Goal: Find specific page/section: Find specific page/section

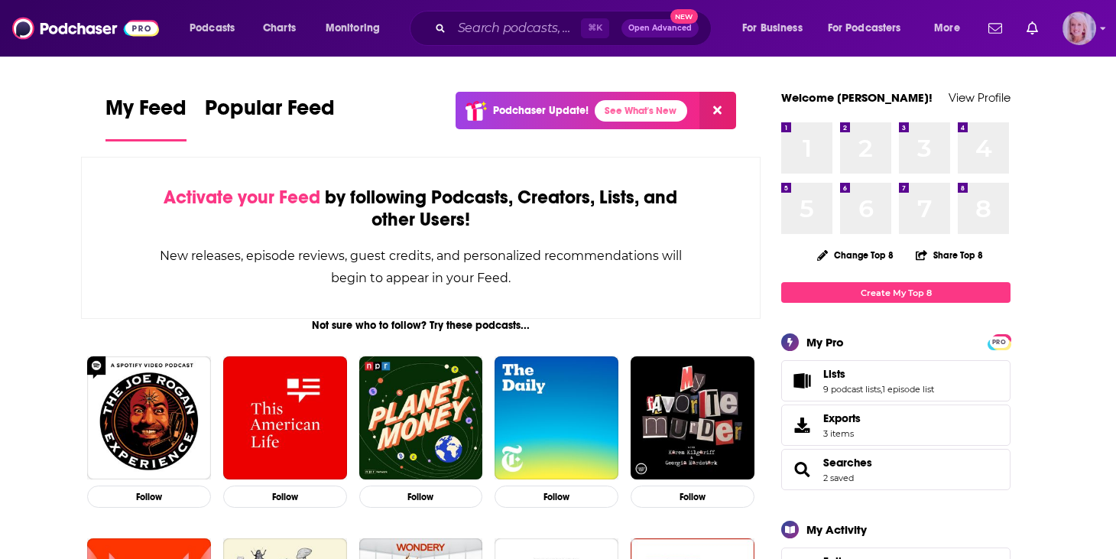
click at [1096, 26] on img "Logged in as ashtonrc" at bounding box center [1080, 28] width 34 height 34
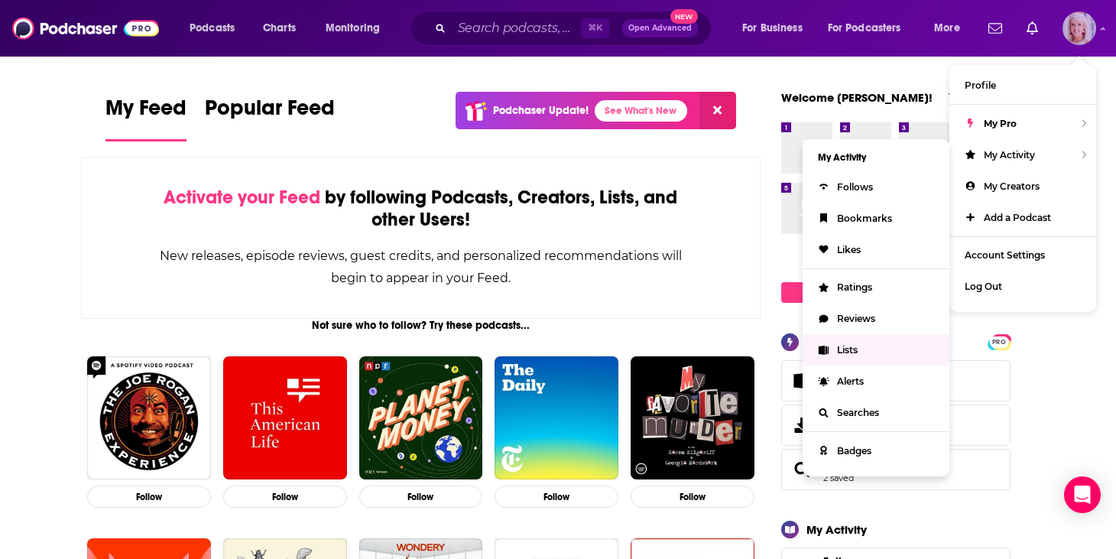
click at [859, 349] on link "Lists" at bounding box center [876, 349] width 147 height 31
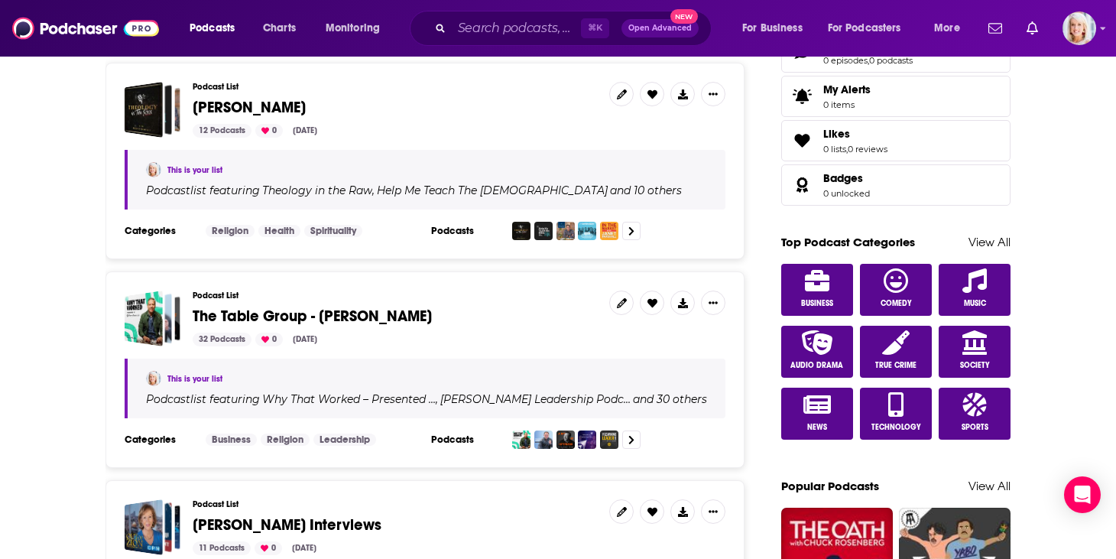
scroll to position [656, 0]
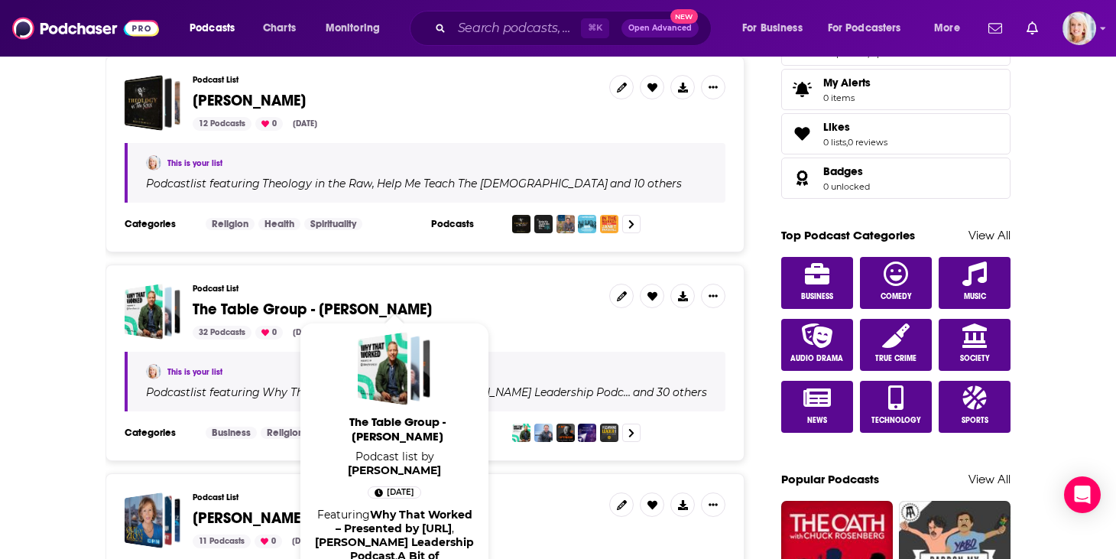
click at [352, 300] on span "The Table Group - [PERSON_NAME]" at bounding box center [312, 309] width 239 height 19
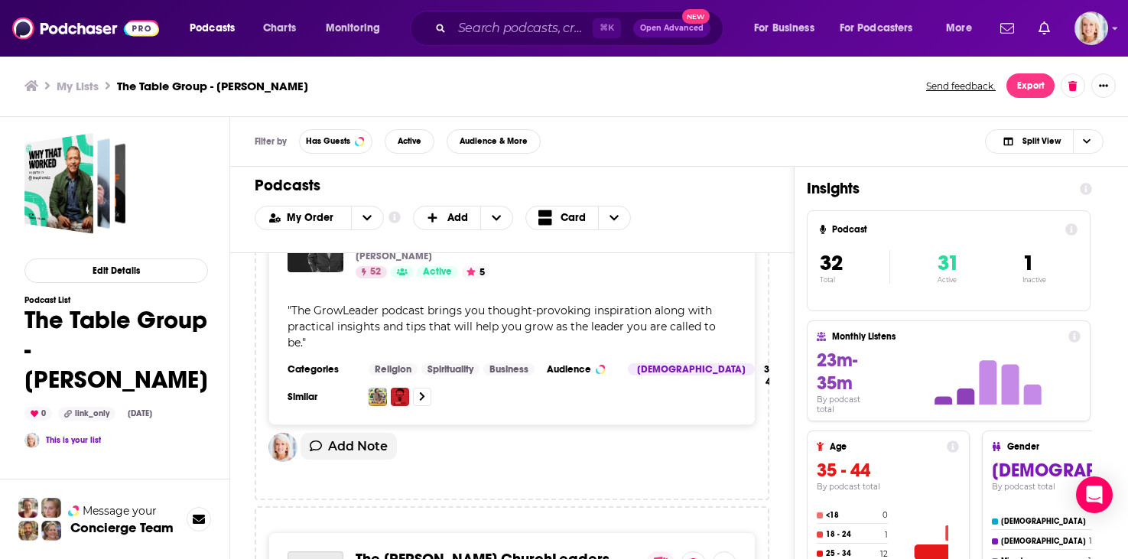
scroll to position [2706, 0]
click at [729, 137] on div "Filter by Has Guests Active Audience & More Split View" at bounding box center [679, 142] width 898 height 50
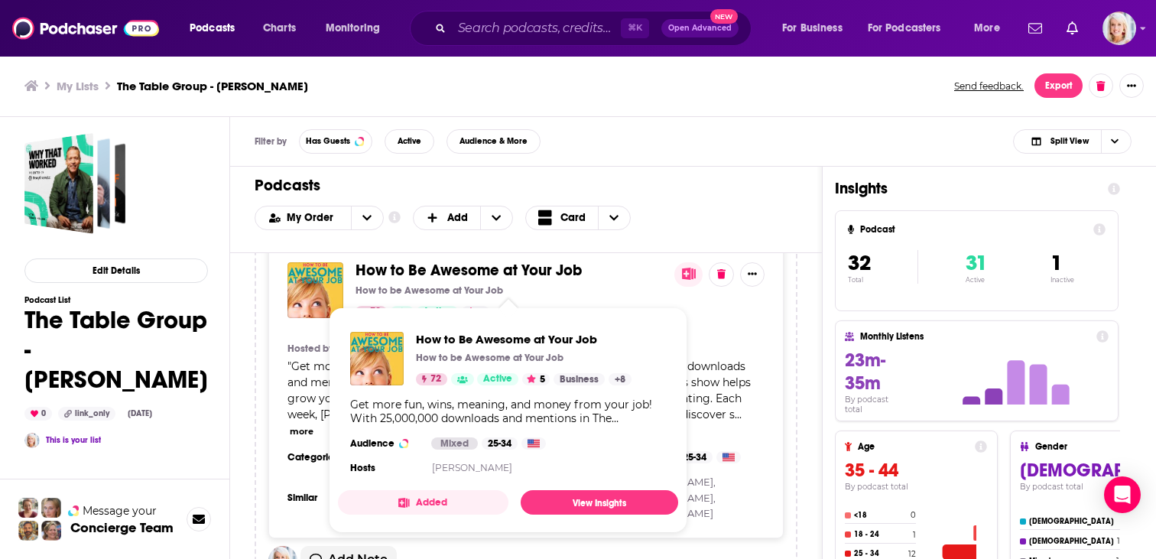
scroll to position [4755, 0]
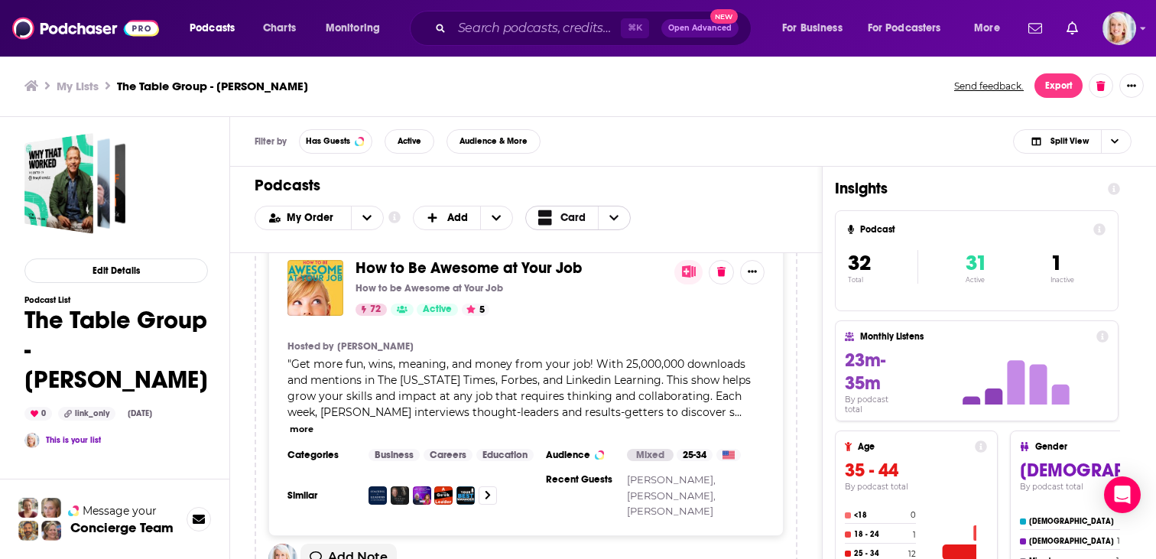
click at [565, 218] on span "Card" at bounding box center [572, 218] width 25 height 11
click at [564, 265] on span "Table" at bounding box center [605, 268] width 96 height 8
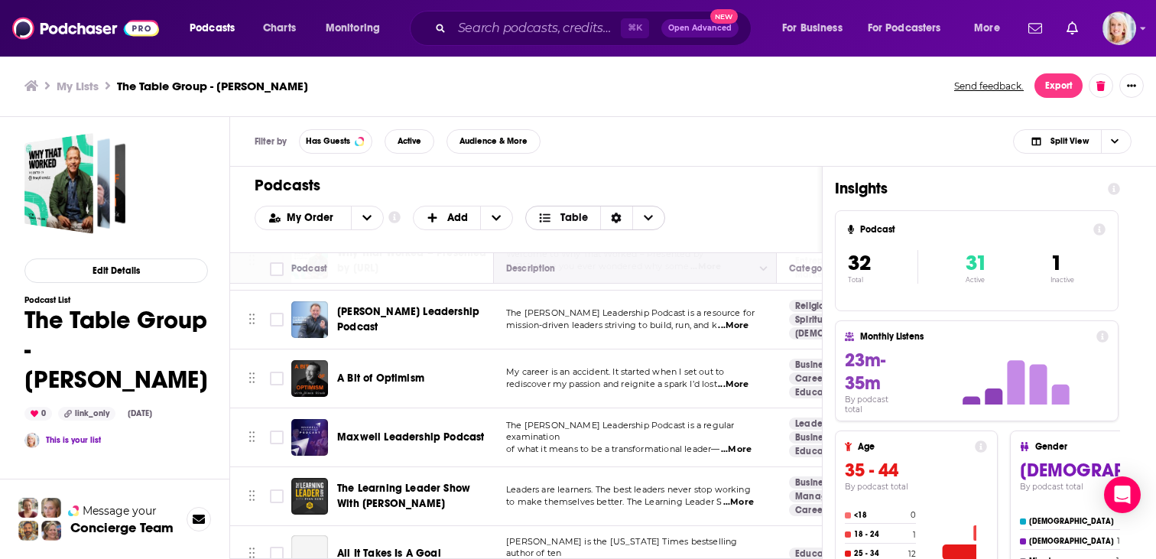
scroll to position [59, 0]
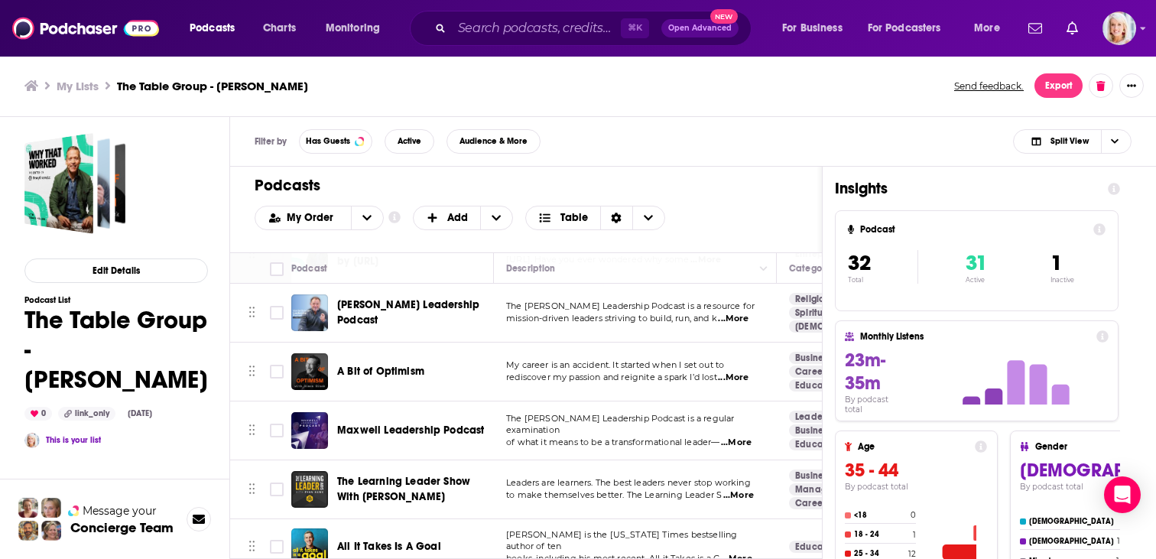
click at [716, 177] on h1 "Podcasts" at bounding box center [520, 185] width 531 height 19
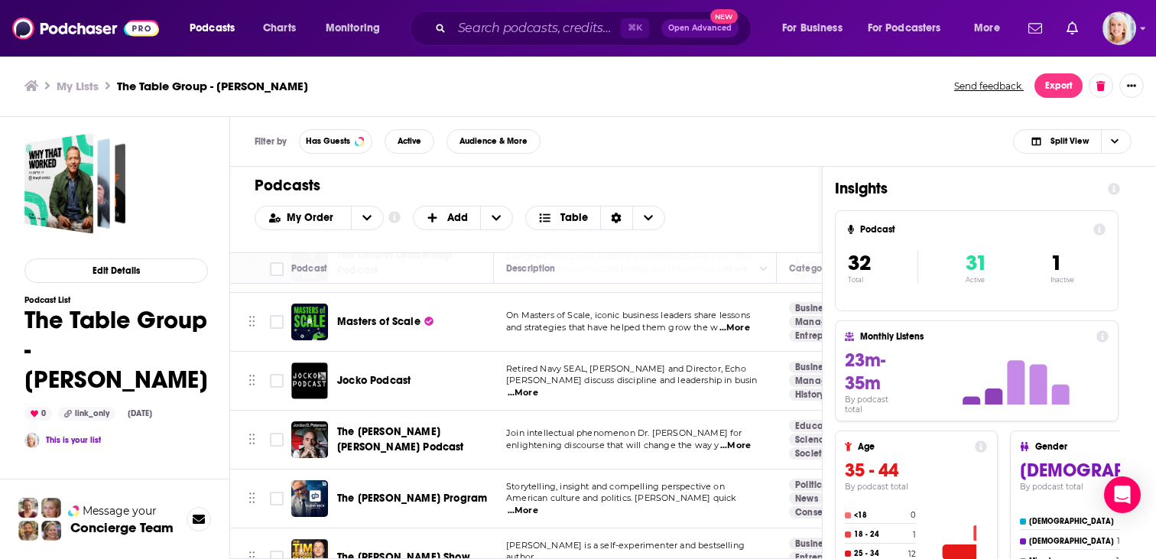
scroll to position [0, 0]
